Goal: Transaction & Acquisition: Obtain resource

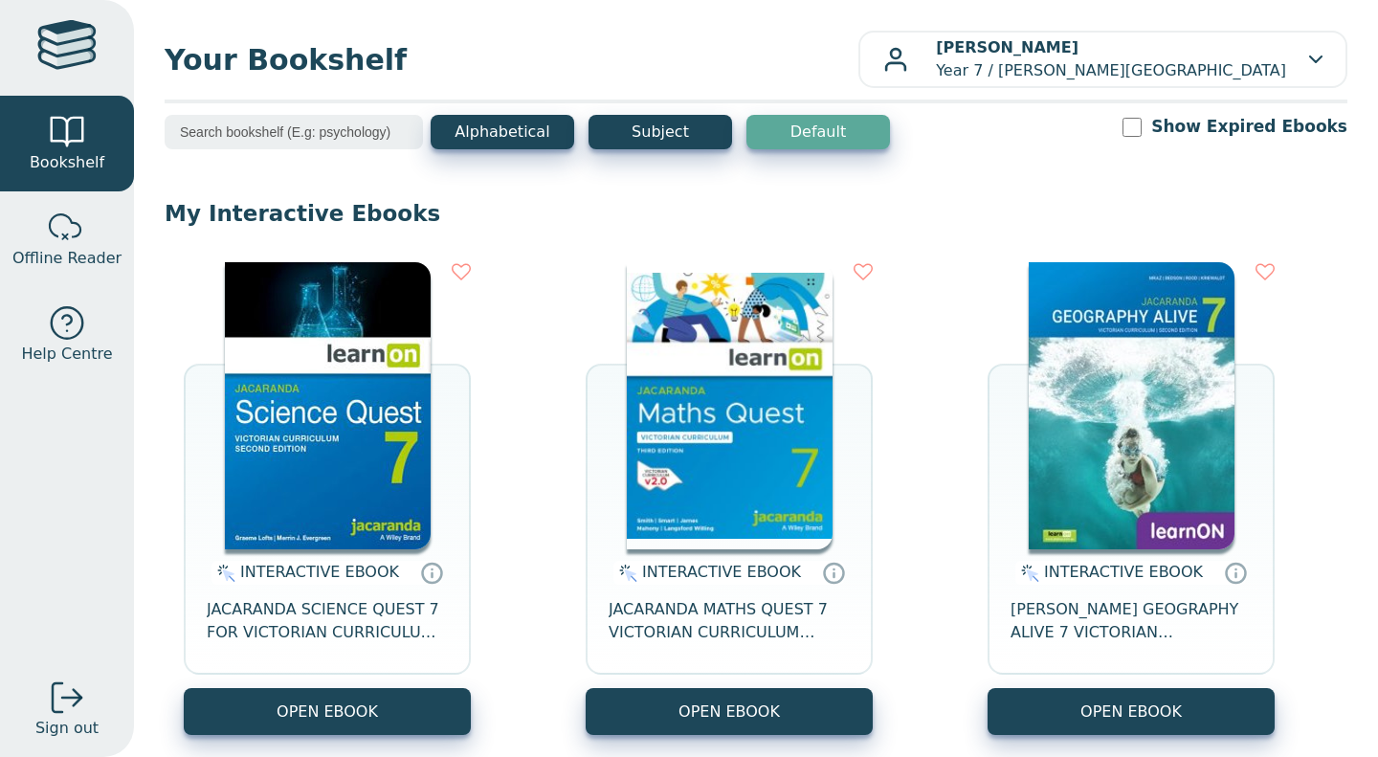
click at [738, 446] on img at bounding box center [730, 405] width 206 height 287
click at [345, 434] on img at bounding box center [328, 405] width 206 height 287
click at [752, 415] on img at bounding box center [730, 405] width 206 height 287
click at [794, 372] on img at bounding box center [730, 405] width 206 height 287
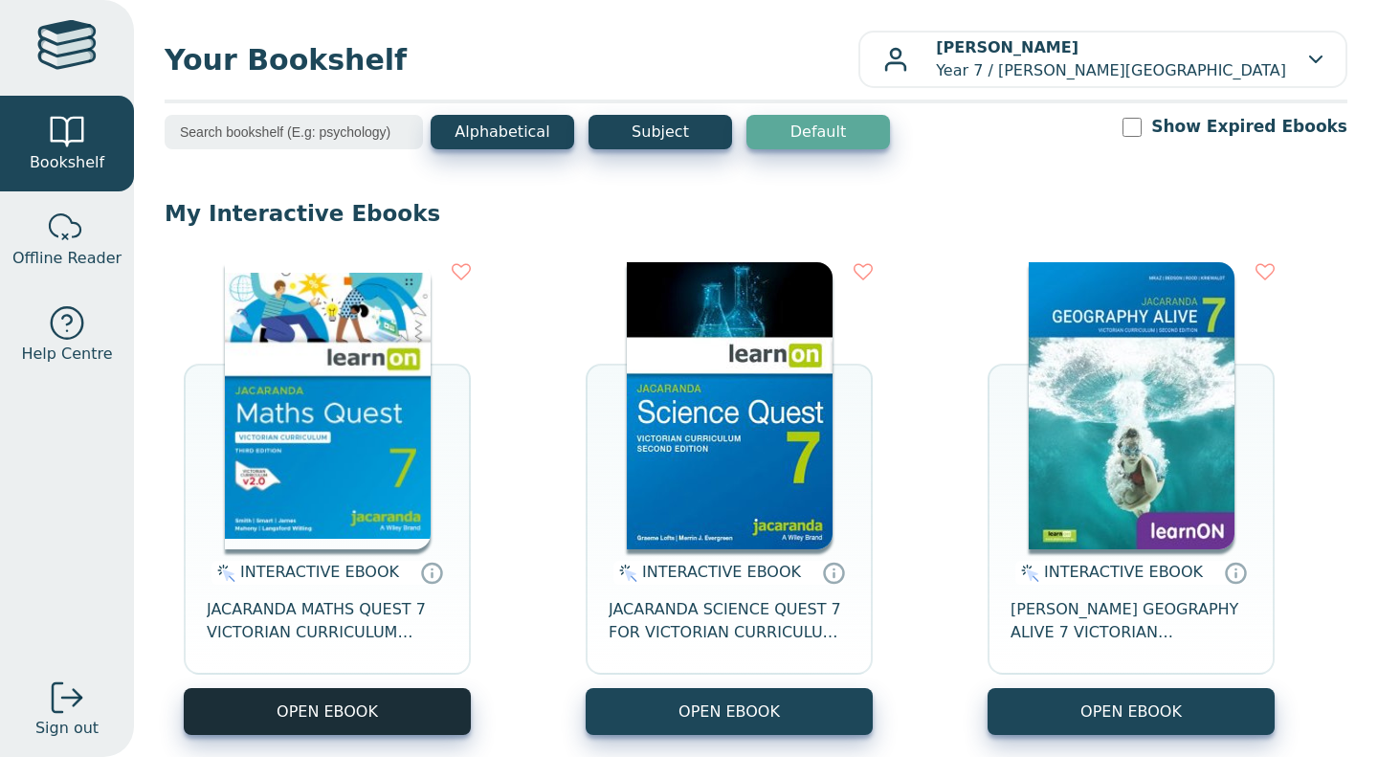
click at [373, 722] on button "OPEN EBOOK" at bounding box center [327, 711] width 287 height 47
